Goal: Task Accomplishment & Management: Manage account settings

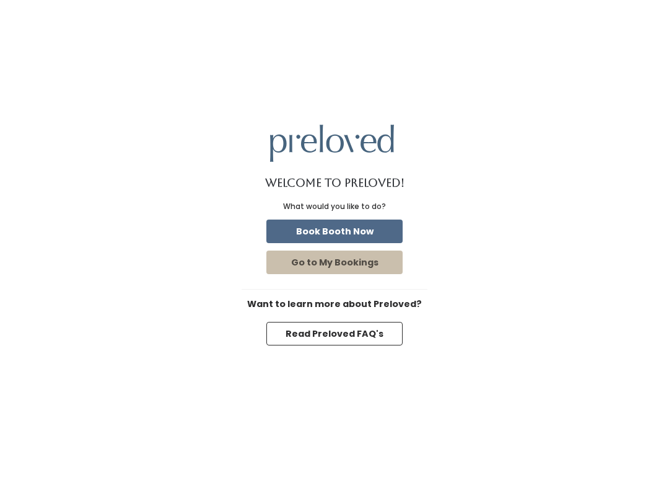
click at [300, 219] on button "Book Booth Now" at bounding box center [334, 231] width 136 height 24
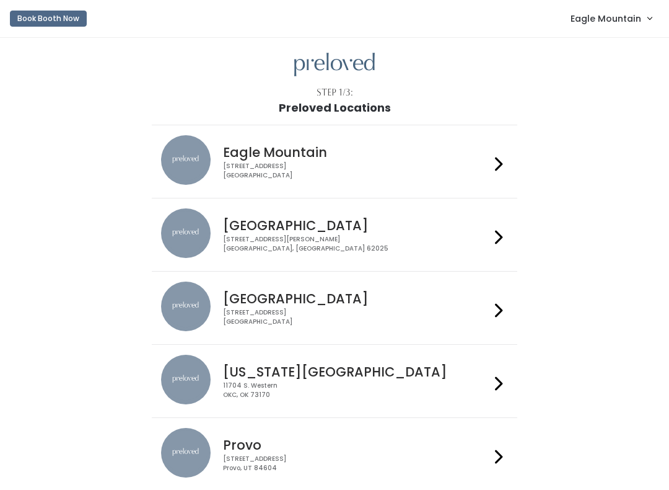
click at [610, 31] on link "Eagle Mountain" at bounding box center [611, 18] width 106 height 27
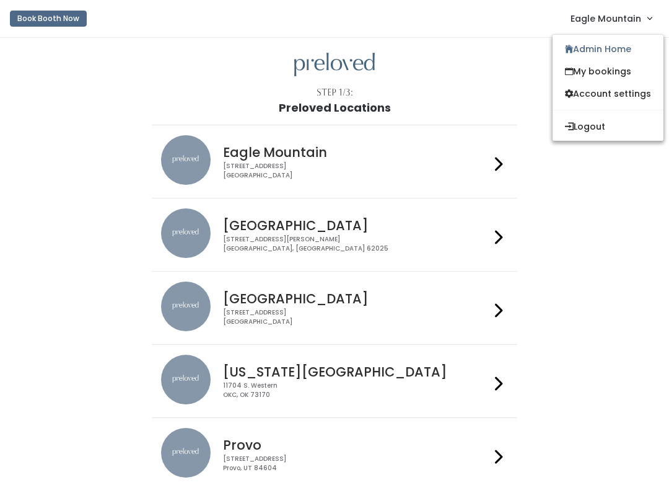
click at [603, 47] on link "Admin Home" at bounding box center [608, 49] width 111 height 22
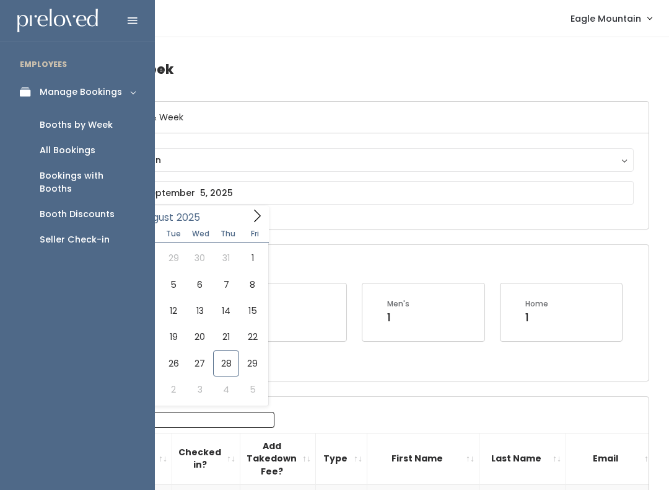
click at [68, 207] on link "Booth Discounts" at bounding box center [77, 213] width 155 height 25
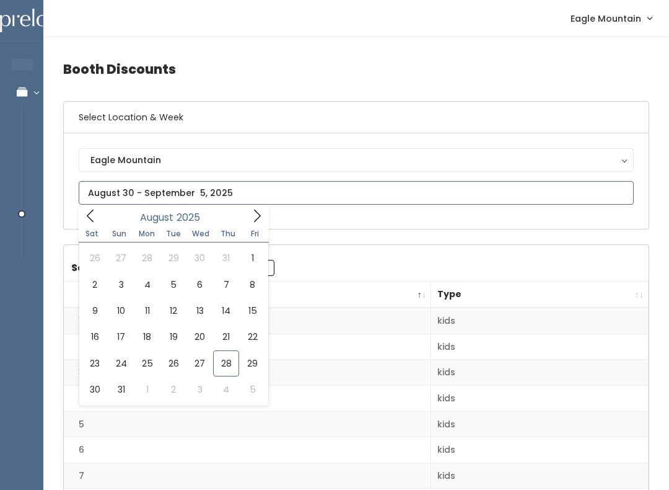
type input "August 23 to August 29"
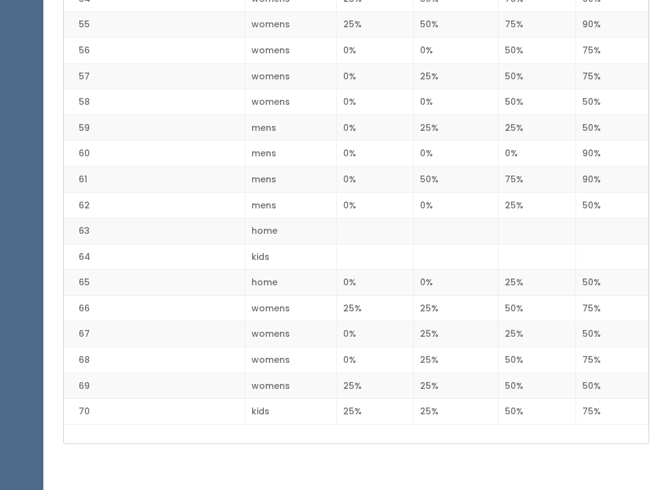
scroll to position [1690, 0]
